Goal: Complete application form: Complete application form

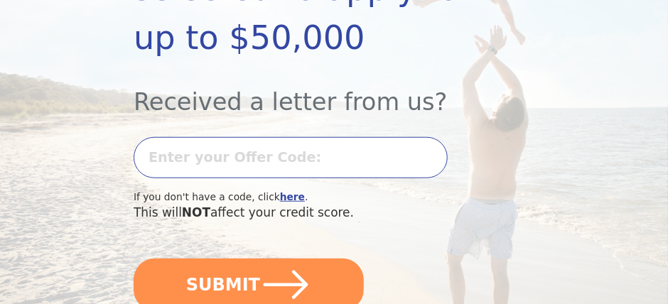
scroll to position [355, 0]
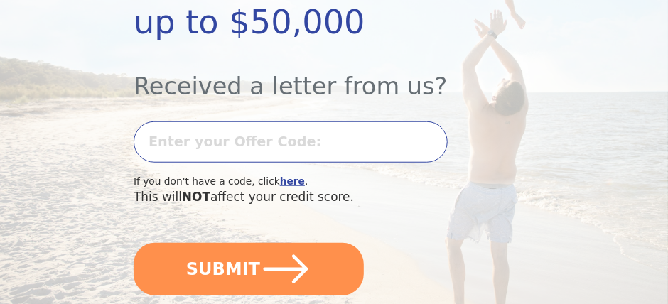
click at [217, 148] on input "text" at bounding box center [291, 141] width 314 height 41
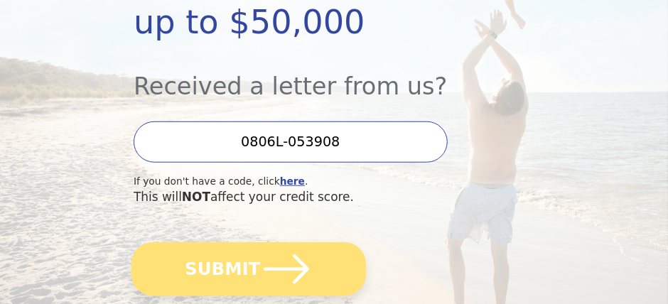
type input "0806L-053908"
click at [282, 259] on icon "submit" at bounding box center [286, 269] width 52 height 52
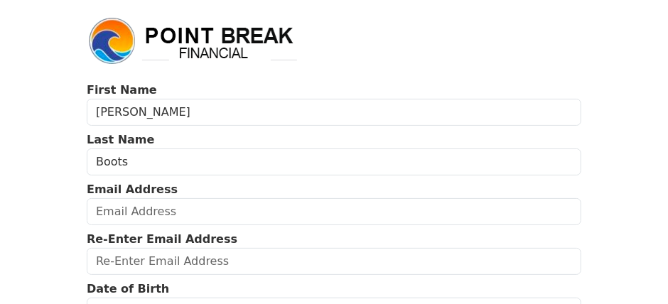
scroll to position [71, 0]
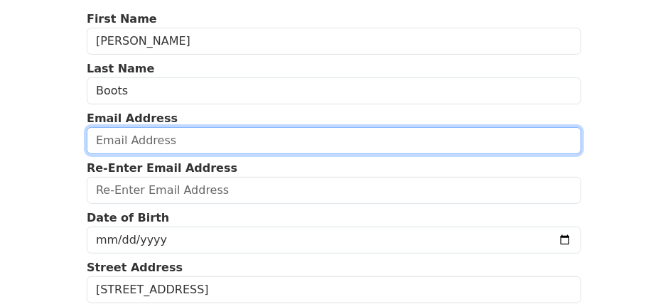
click at [170, 141] on input "email" at bounding box center [334, 140] width 494 height 27
type input "[EMAIL_ADDRESS][DOMAIN_NAME]"
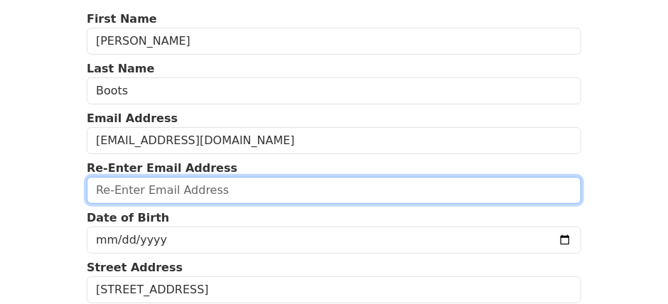
type input "[EMAIL_ADDRESS][DOMAIN_NAME]"
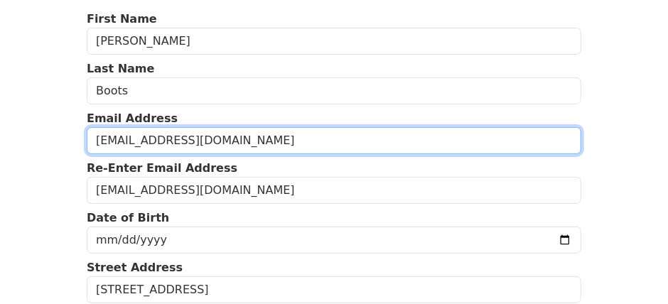
type input "[PHONE_NUMBER]"
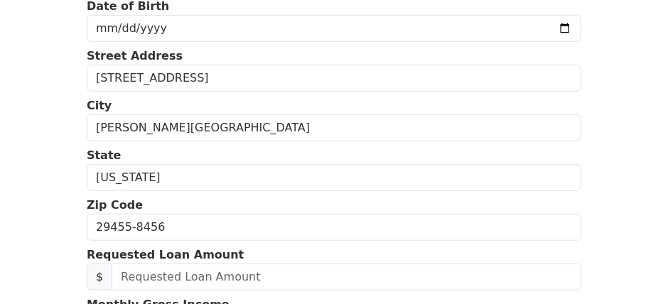
scroll to position [214, 0]
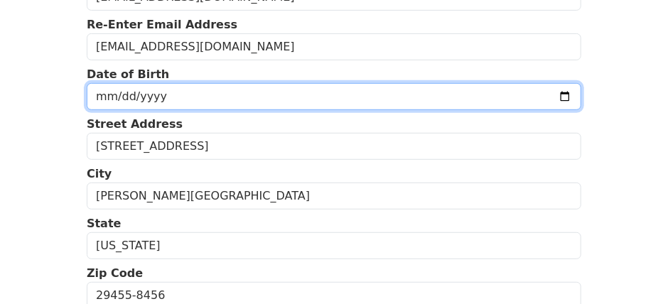
click at [165, 92] on form "First Name [PERSON_NAME] Last Name Boots Email Address [EMAIL_ADDRESS][DOMAIN_N…" at bounding box center [334, 277] width 494 height 821
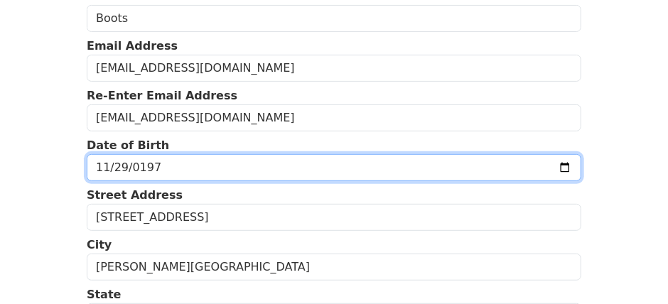
type input "[DATE]"
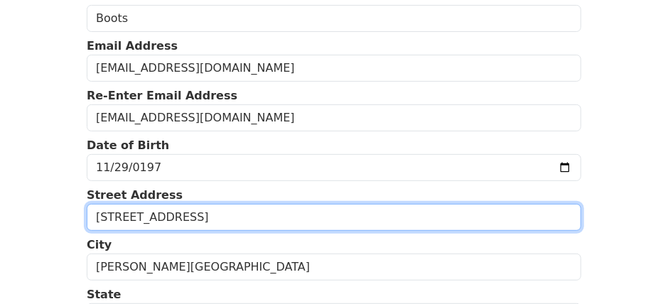
click at [215, 219] on input "[STREET_ADDRESS]" at bounding box center [334, 217] width 494 height 27
type input "4"
type input "[STREET_ADDRESS]"
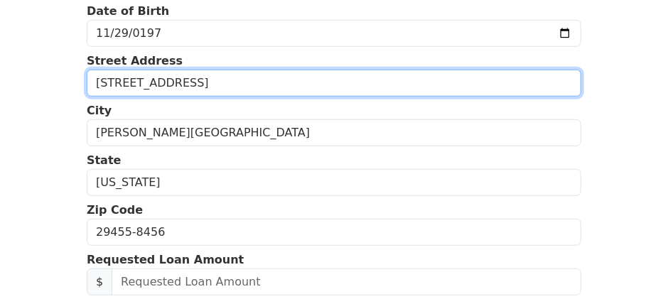
scroll to position [285, 0]
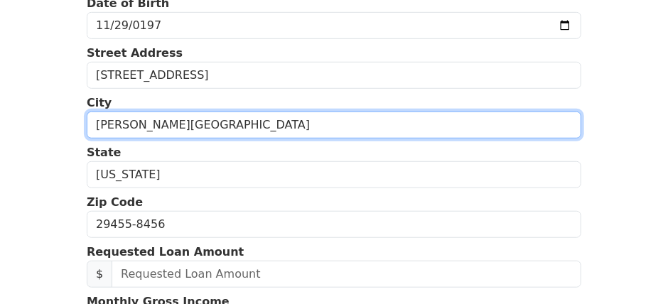
click at [169, 119] on input "[PERSON_NAME][GEOGRAPHIC_DATA]" at bounding box center [334, 125] width 494 height 27
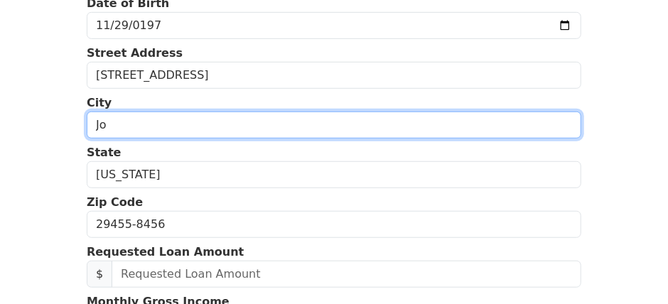
type input "J"
type input "MURFREESBORO"
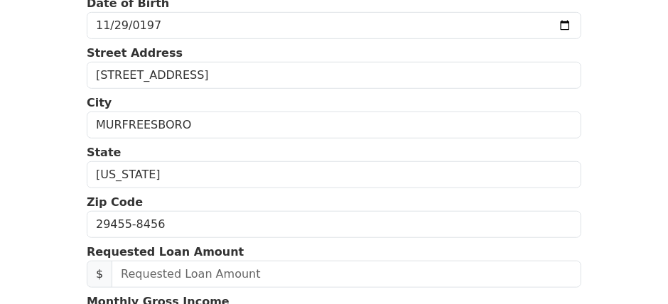
click at [500, 186] on form "First Name [PERSON_NAME] Last Name Boots Email Address [EMAIL_ADDRESS][DOMAIN_N…" at bounding box center [334, 206] width 494 height 821
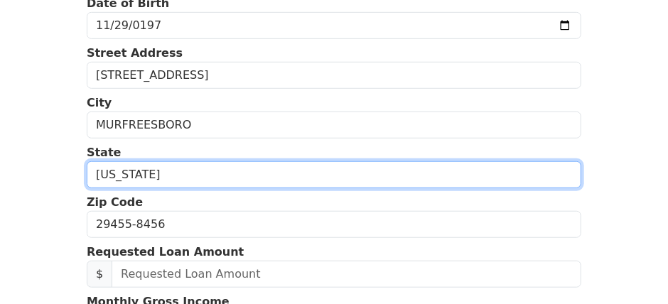
click at [210, 164] on select "[US_STATE] [US_STATE] [US_STATE] [US_STATE] [US_STATE] [US_STATE] [US_STATE] [U…" at bounding box center [334, 174] width 494 height 27
select select "TN"
click at [87, 161] on select "[US_STATE] [US_STATE] [US_STATE] [US_STATE] [US_STATE] [US_STATE] [US_STATE] [U…" at bounding box center [334, 174] width 494 height 27
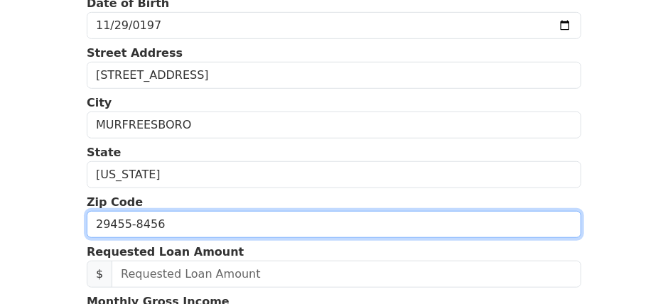
click at [161, 218] on input "29455-8456" at bounding box center [334, 224] width 494 height 27
type input "2"
type input "37128"
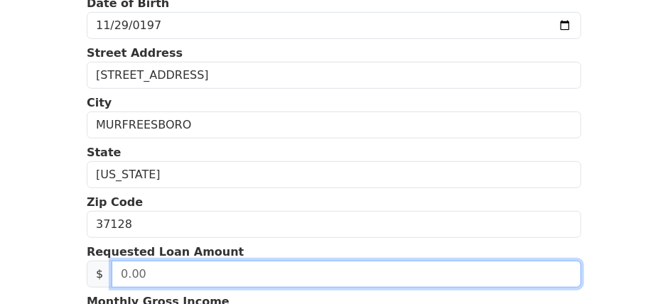
click at [207, 261] on input "text" at bounding box center [346, 274] width 469 height 27
type input "50,000.00"
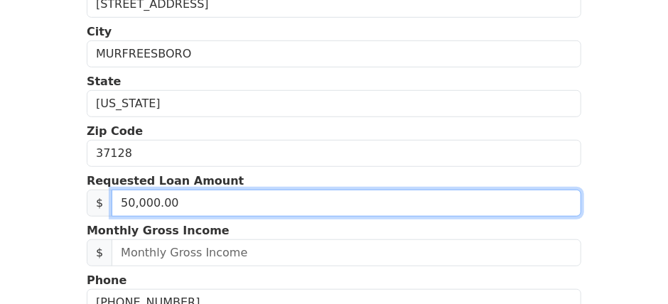
scroll to position [428, 0]
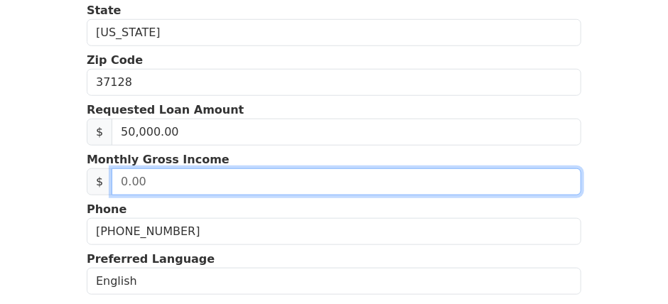
click at [121, 177] on input "text" at bounding box center [346, 181] width 469 height 27
type input "12,333.00"
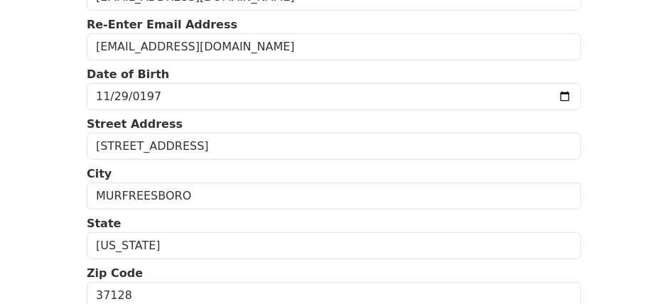
scroll to position [204, 0]
